Goal: Navigation & Orientation: Locate item on page

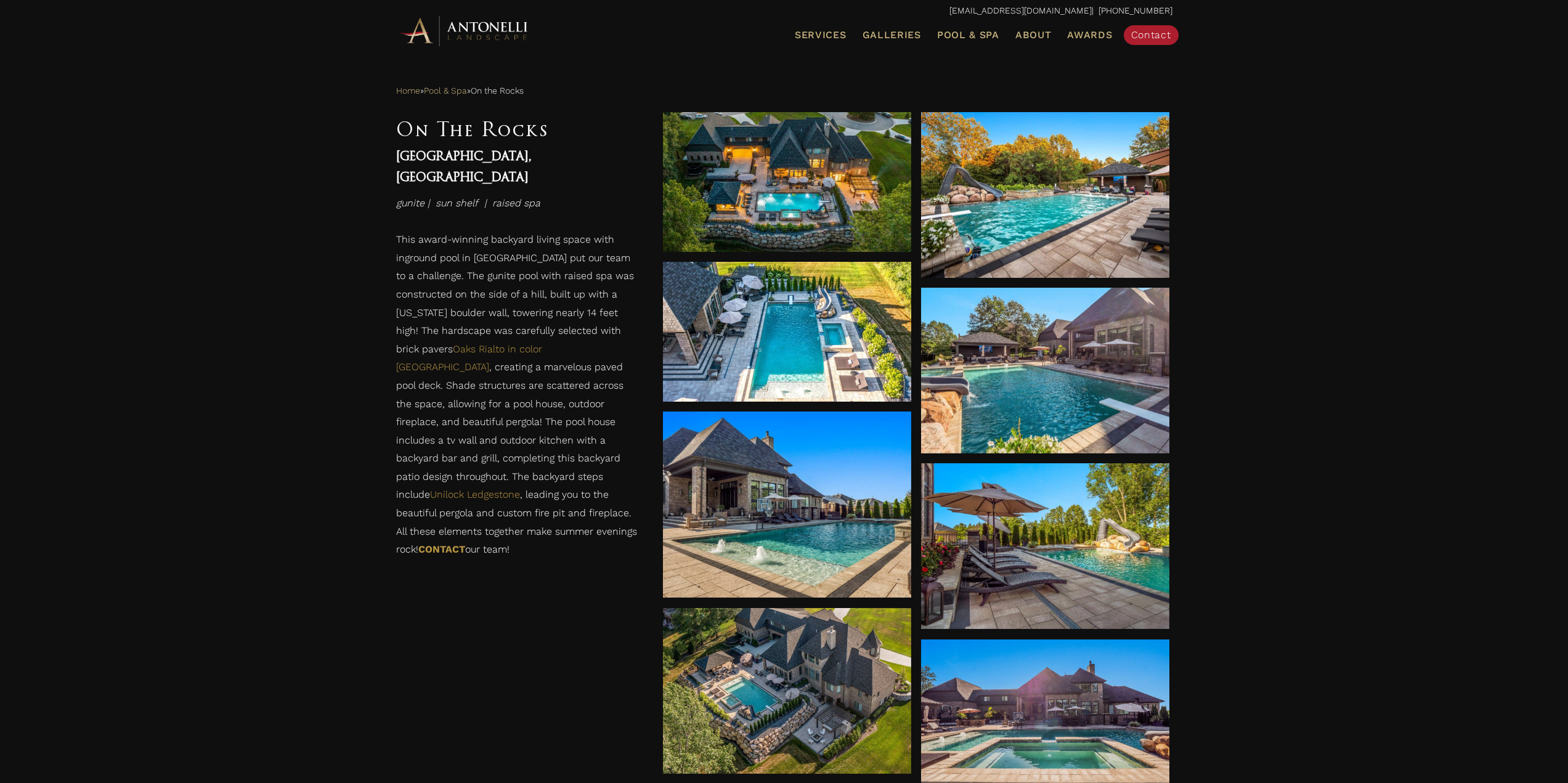
scroll to position [616, 0]
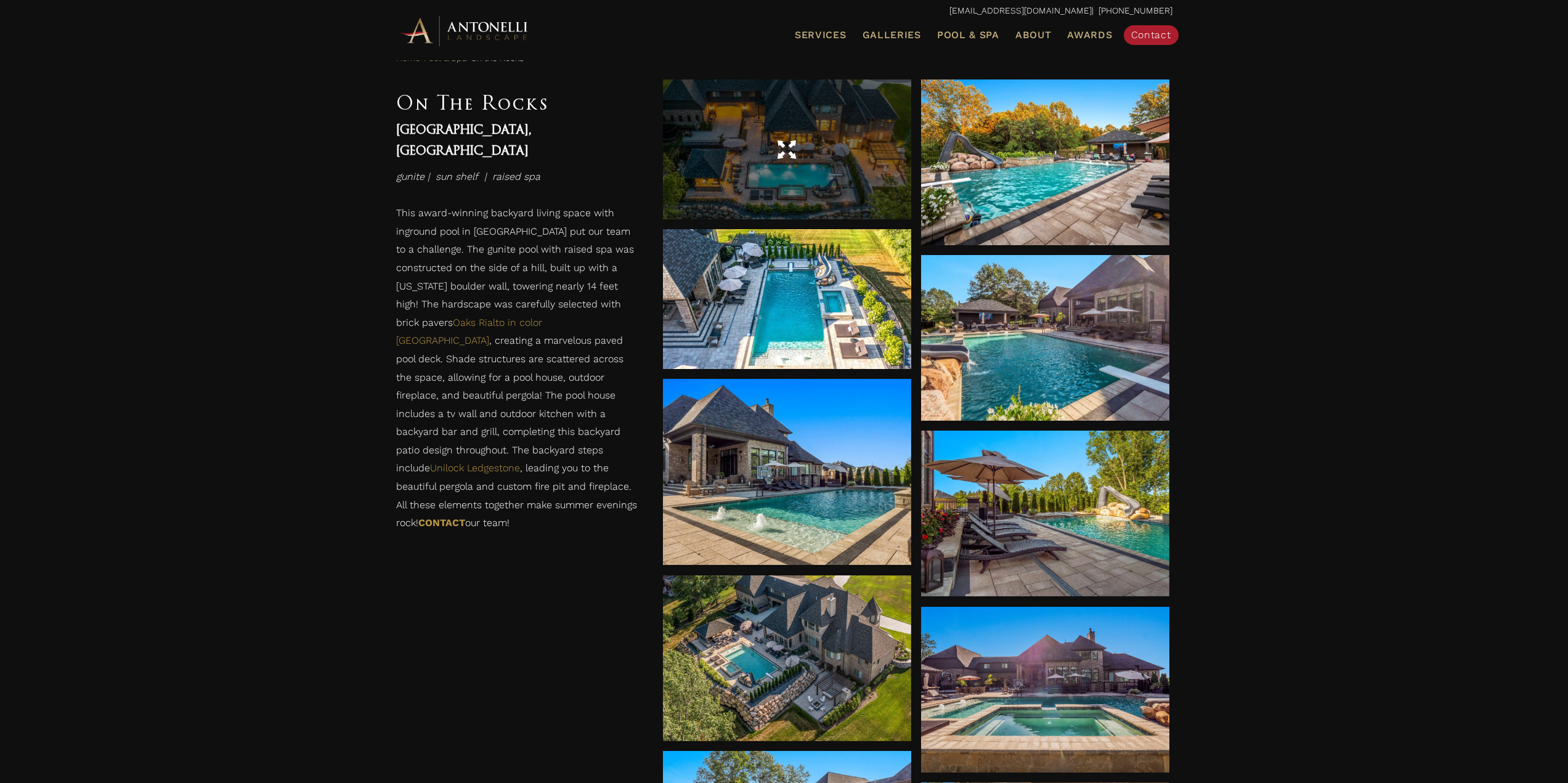
click at [784, 152] on span at bounding box center [786, 149] width 19 height 21
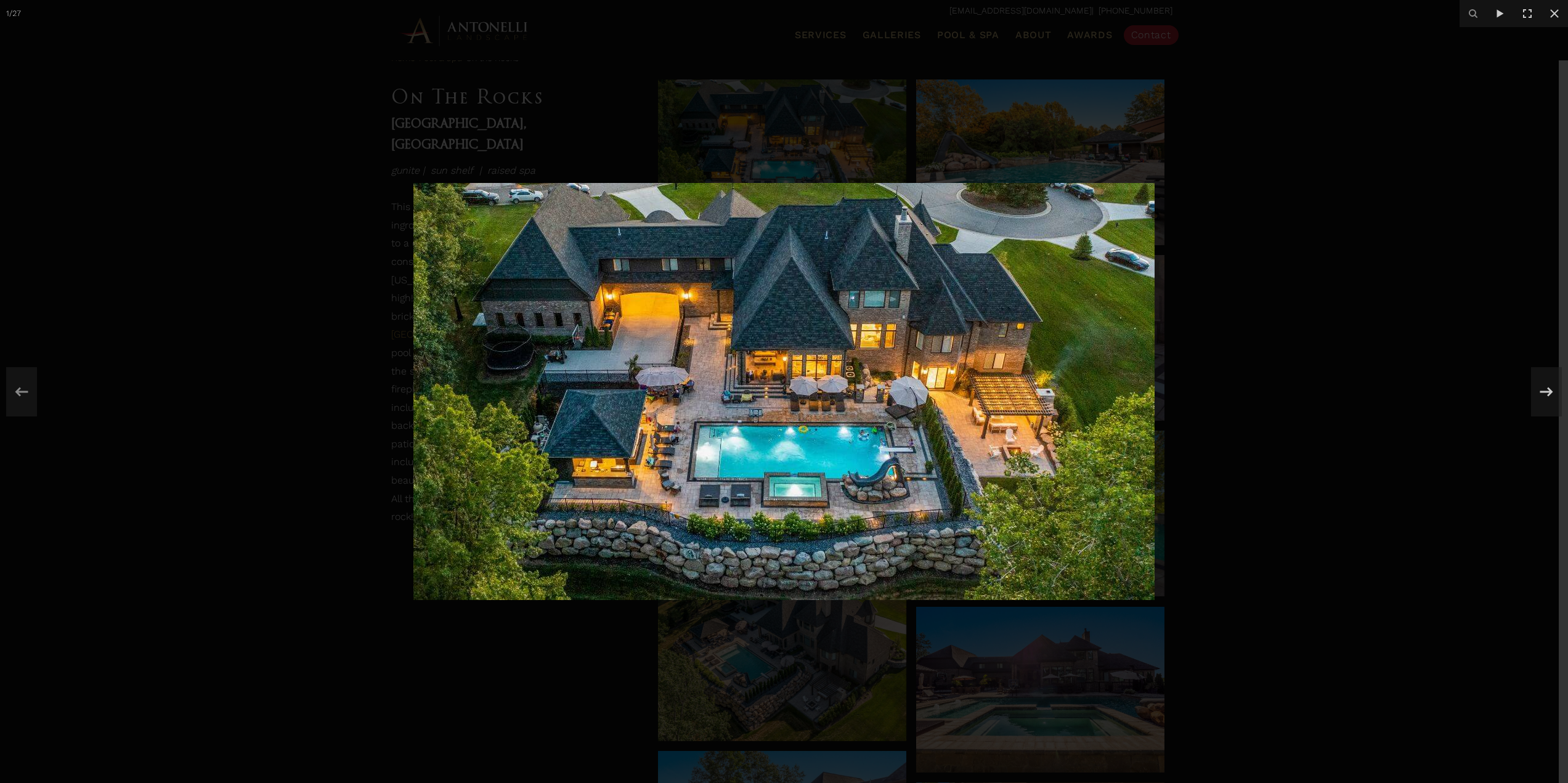
click at [531, 636] on div at bounding box center [784, 391] width 1568 height 783
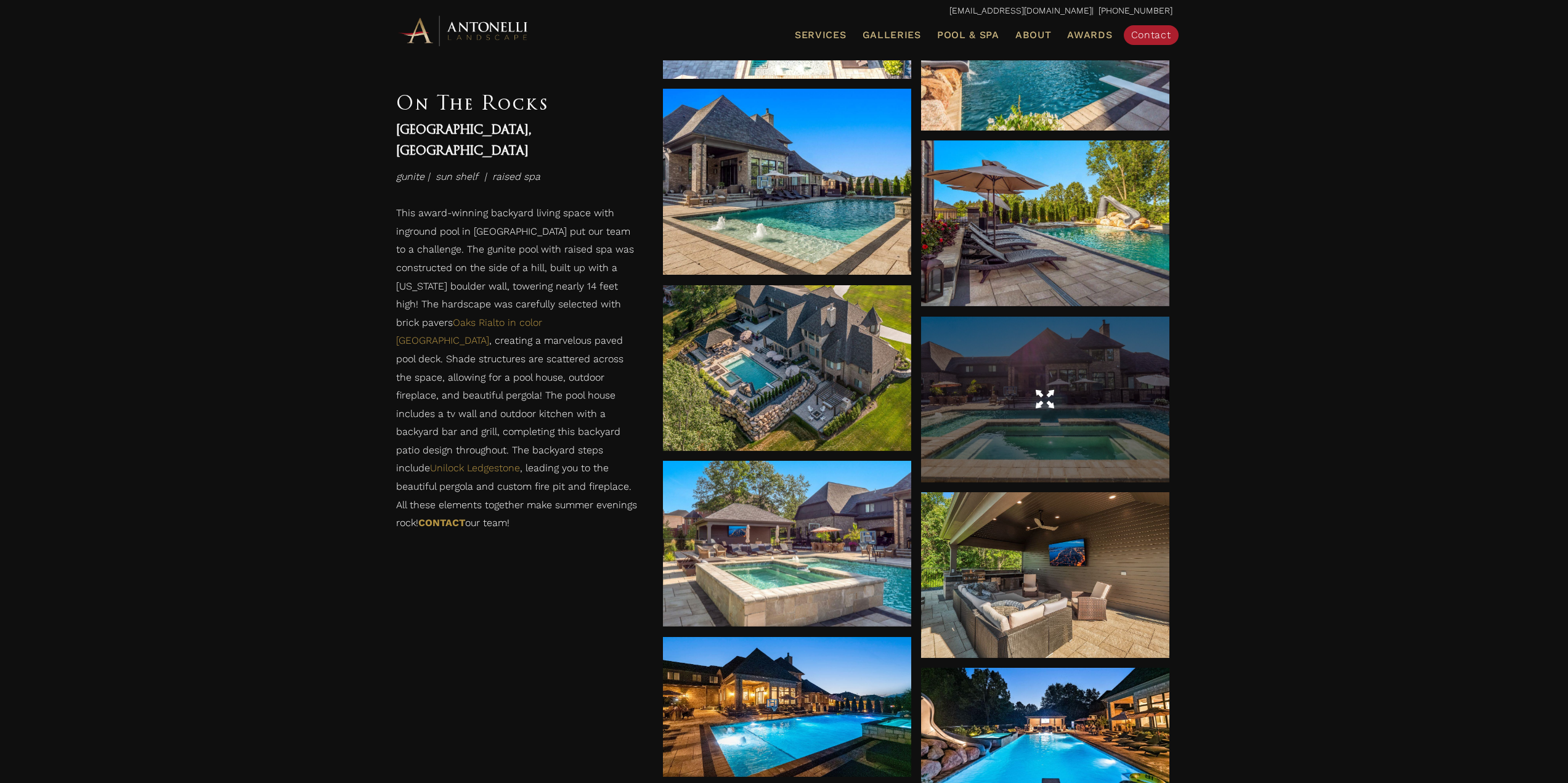
scroll to position [924, 0]
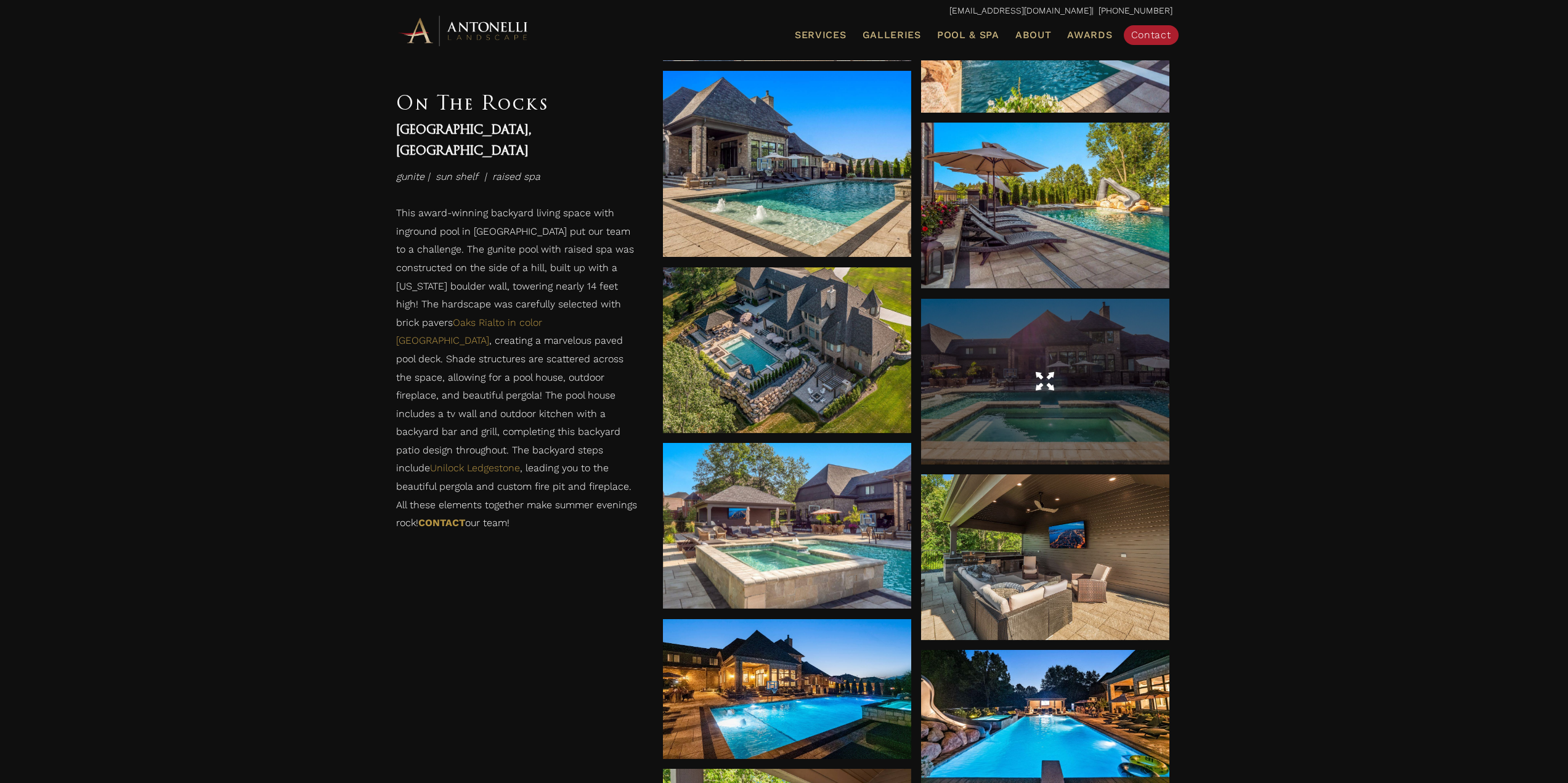
click at [1021, 395] on div at bounding box center [1045, 381] width 248 height 35
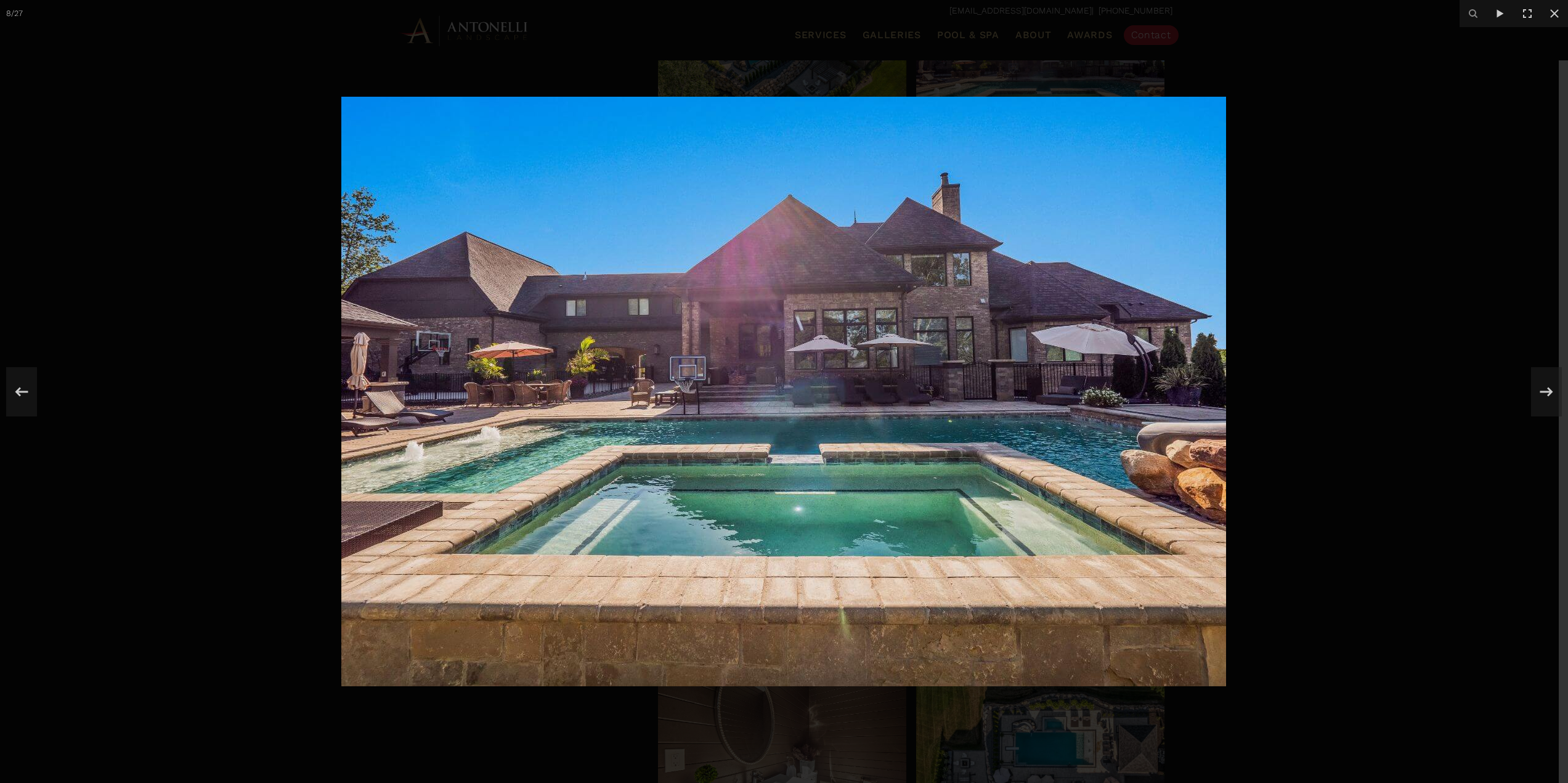
click at [260, 572] on div at bounding box center [784, 391] width 1568 height 783
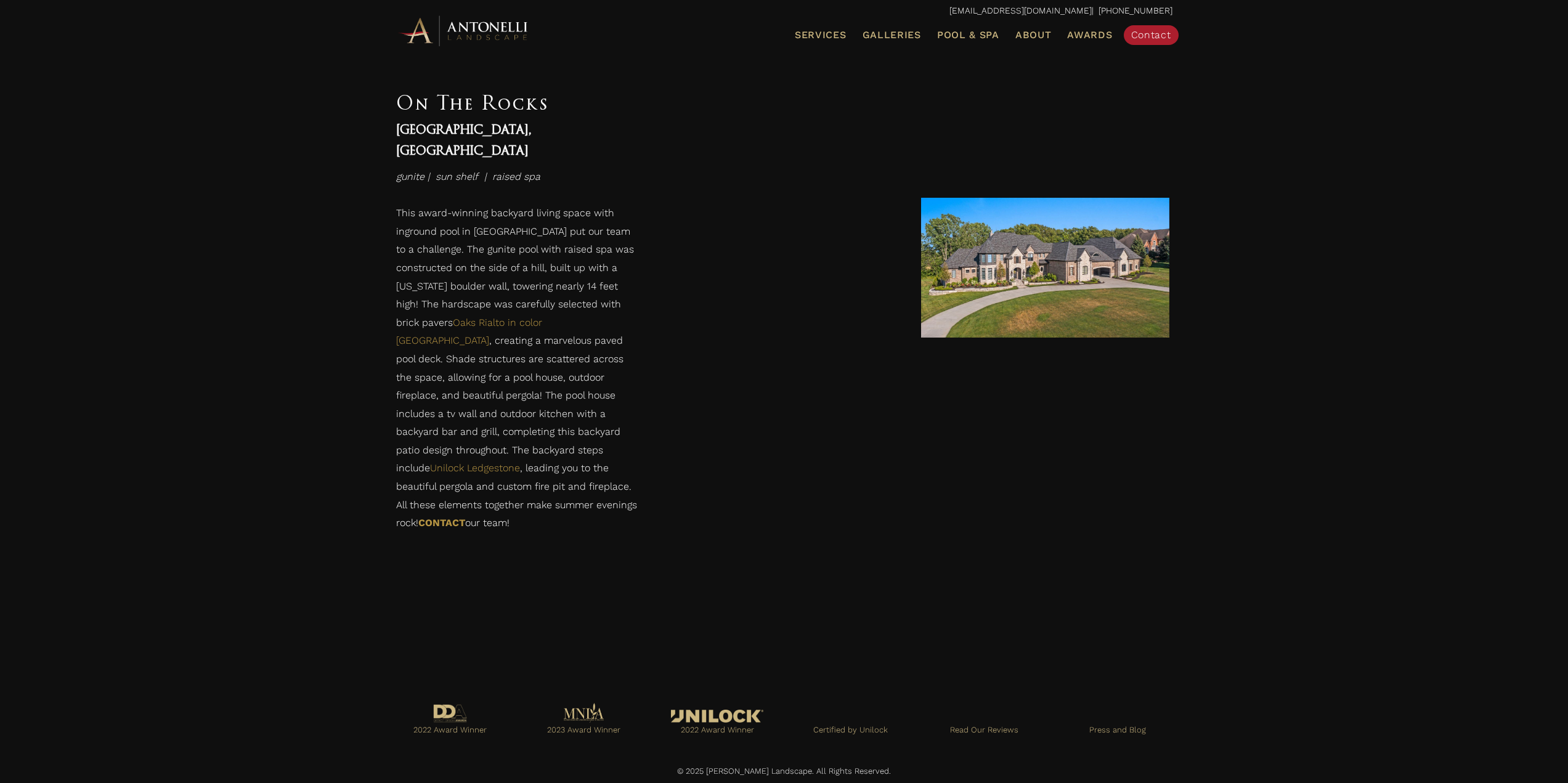
scroll to position [2427, 0]
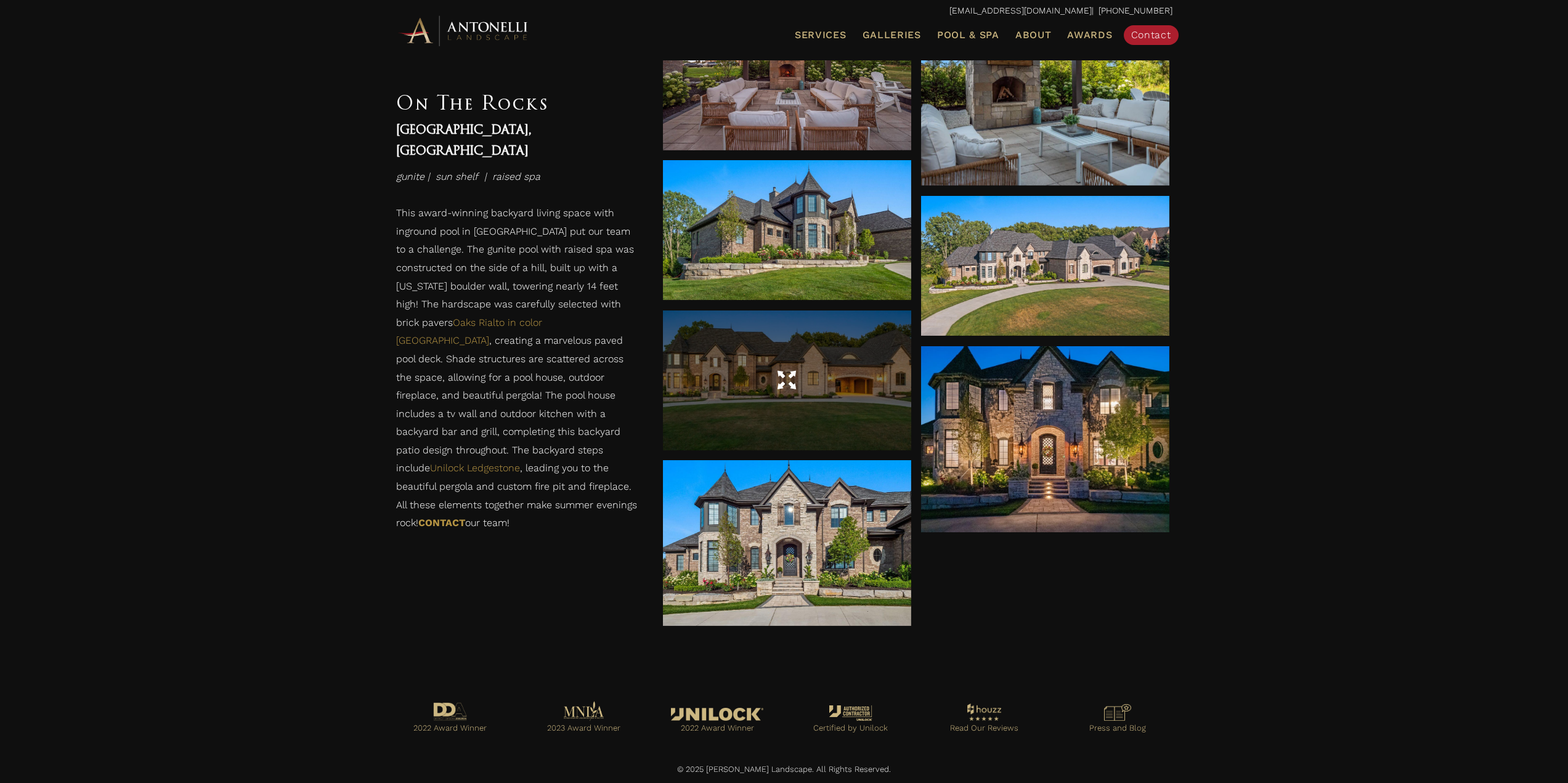
click at [777, 377] on span at bounding box center [786, 380] width 19 height 21
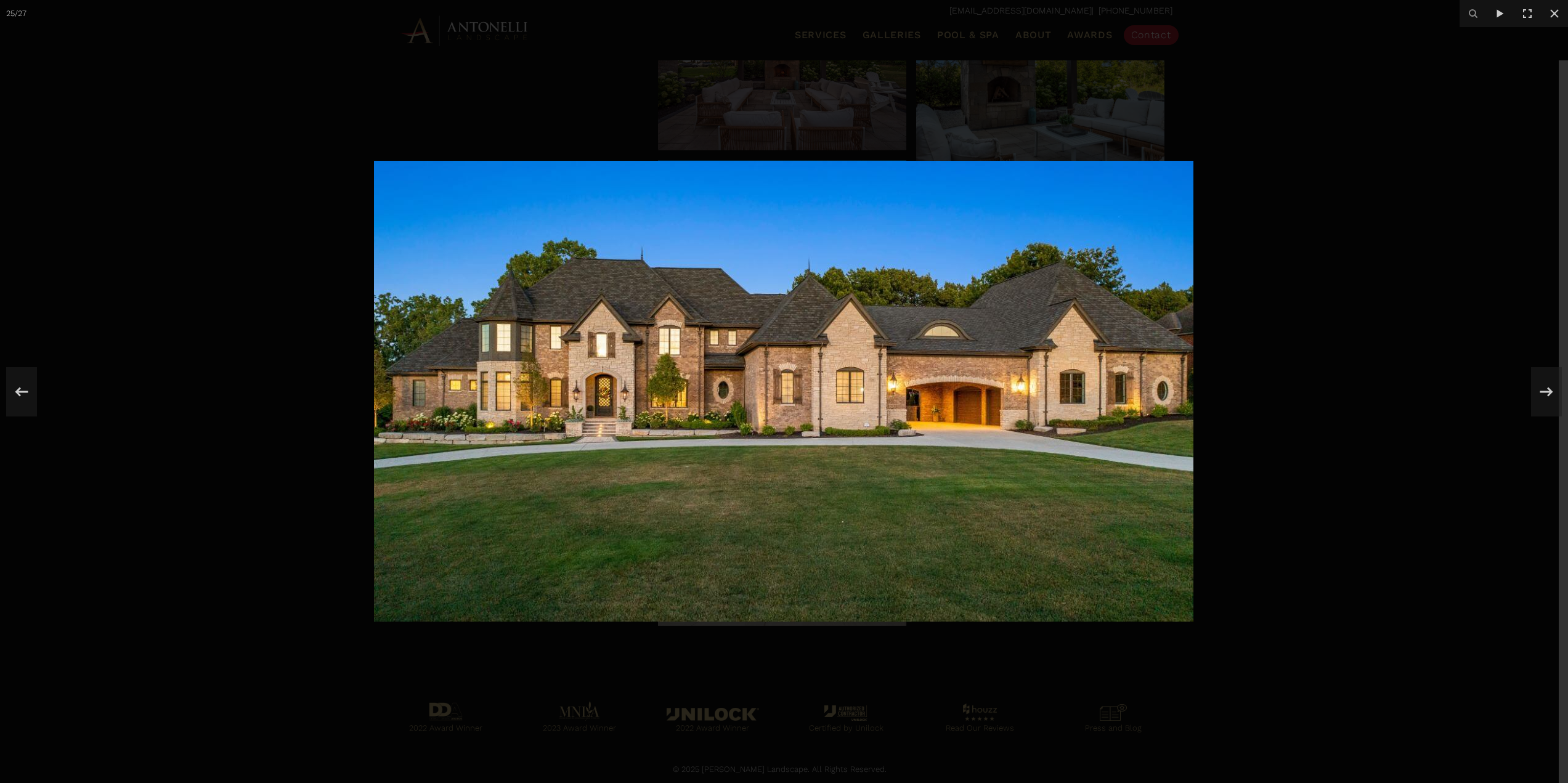
click at [1300, 265] on div at bounding box center [784, 391] width 1568 height 783
